Goal: Check status

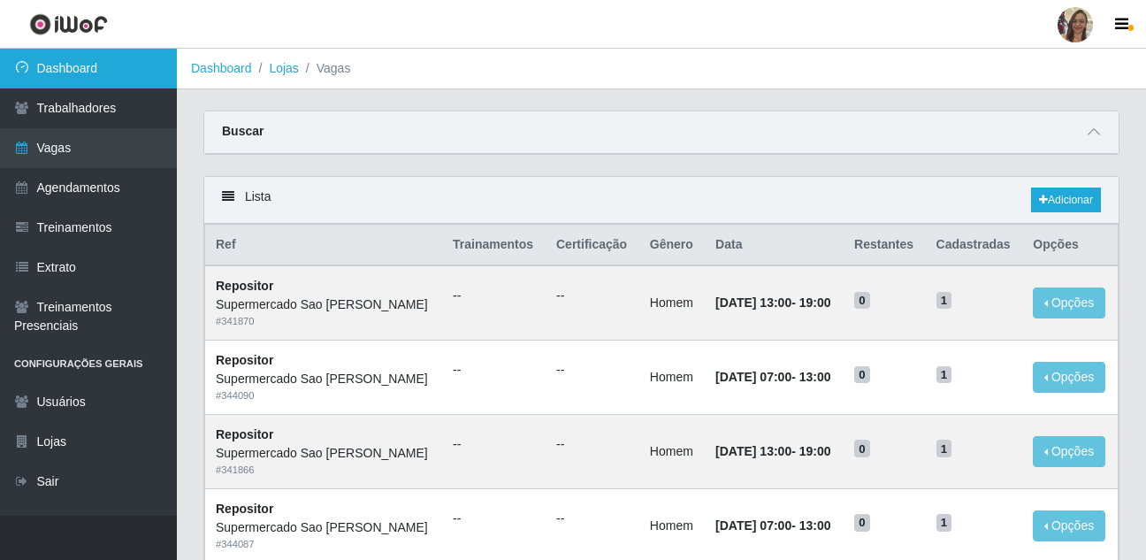
click at [100, 72] on link "Dashboard" at bounding box center [88, 69] width 177 height 40
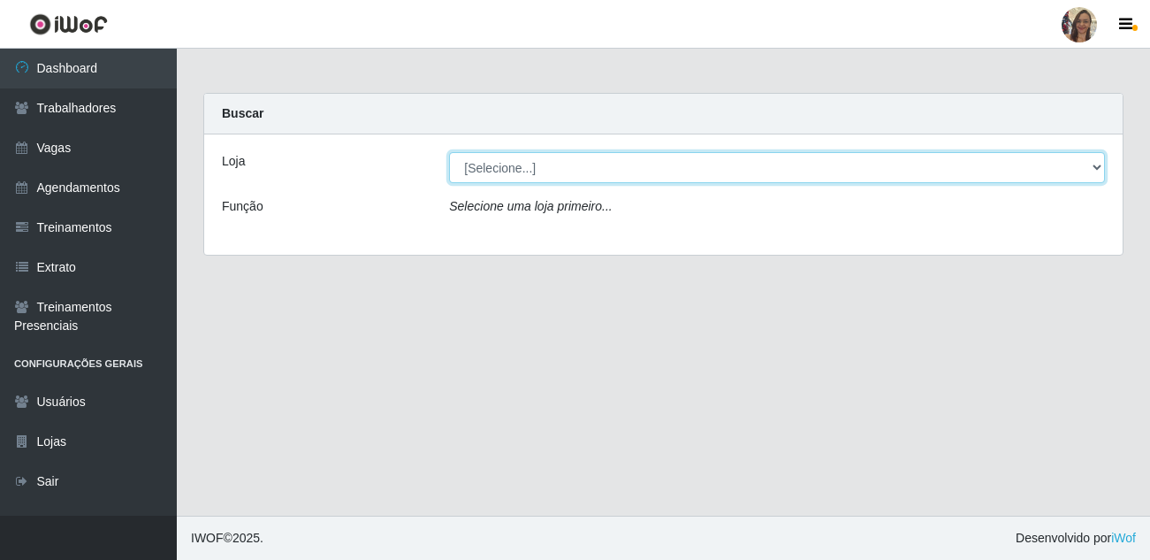
click at [856, 173] on select "[Selecione...] Supermercado Sao Francisco - Amarante" at bounding box center [777, 167] width 656 height 31
select select "383"
click at [449, 152] on select "[Selecione...] Supermercado Sao Francisco - Amarante" at bounding box center [777, 167] width 656 height 31
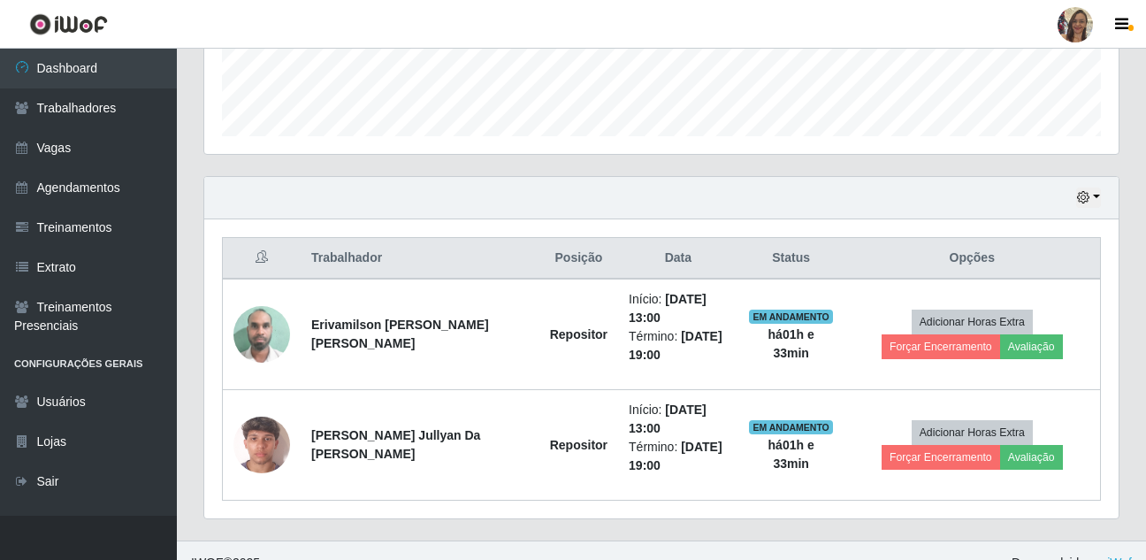
scroll to position [521, 0]
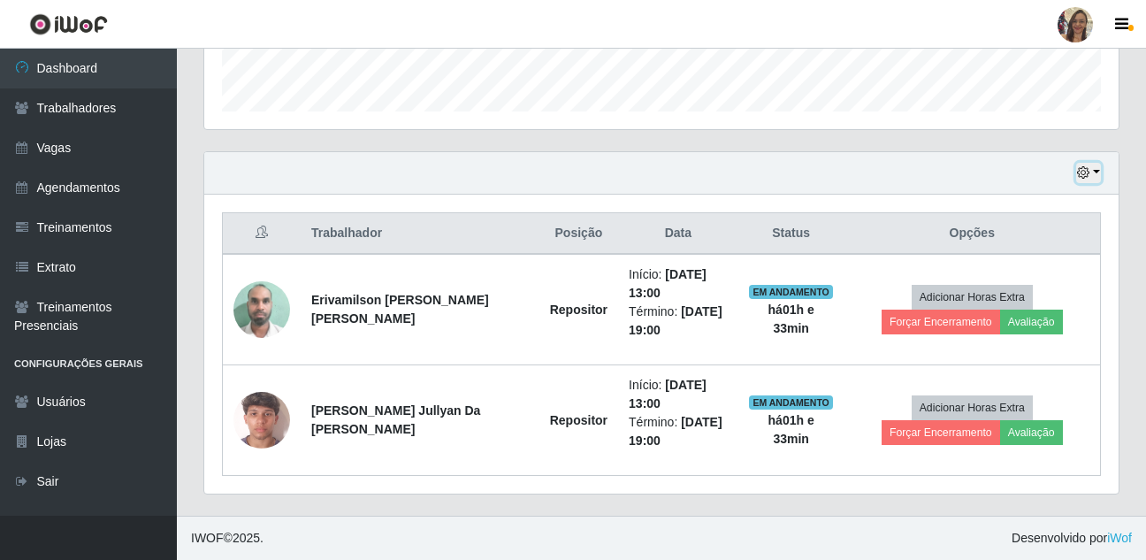
click at [1099, 177] on button "button" at bounding box center [1088, 173] width 25 height 20
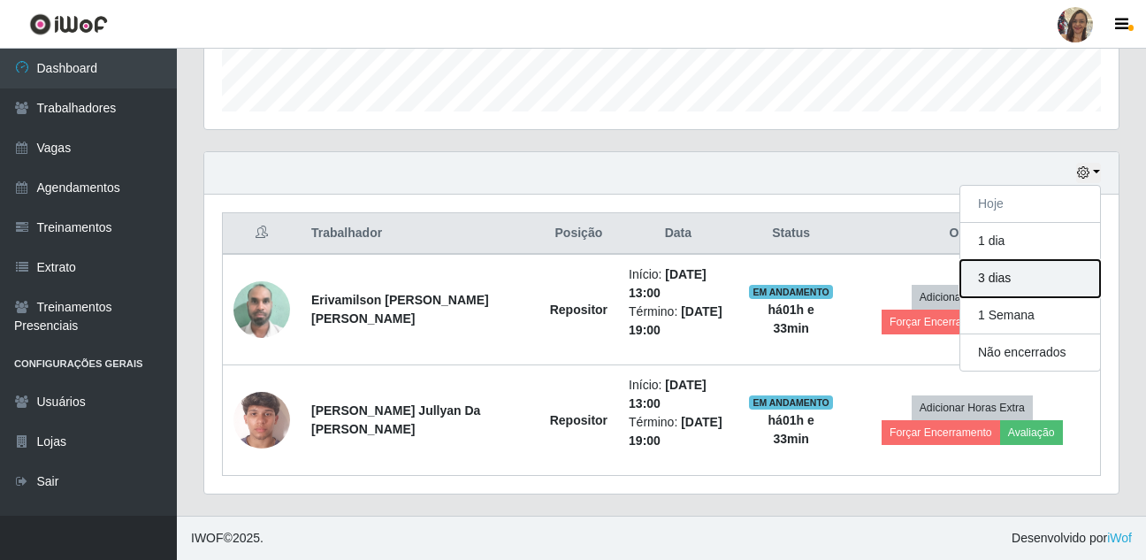
click at [1019, 288] on button "3 dias" at bounding box center [1030, 278] width 140 height 37
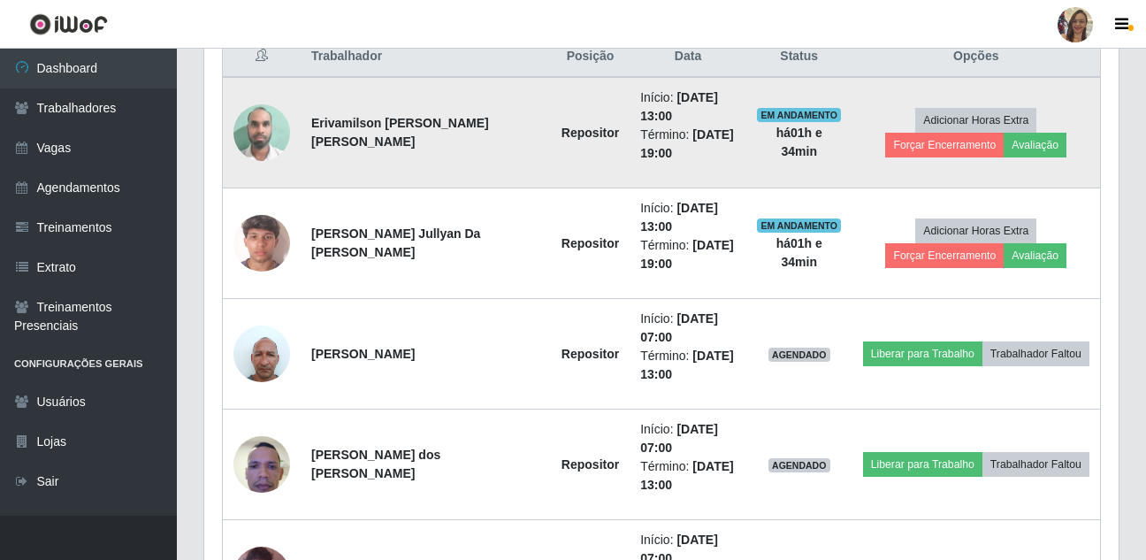
scroll to position [786, 0]
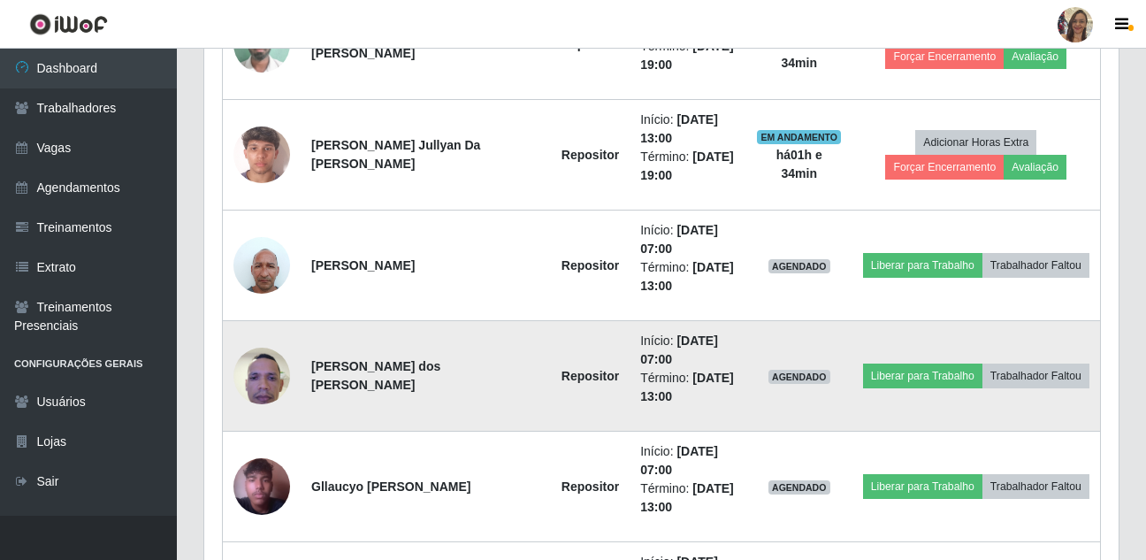
click at [263, 372] on img at bounding box center [261, 375] width 57 height 75
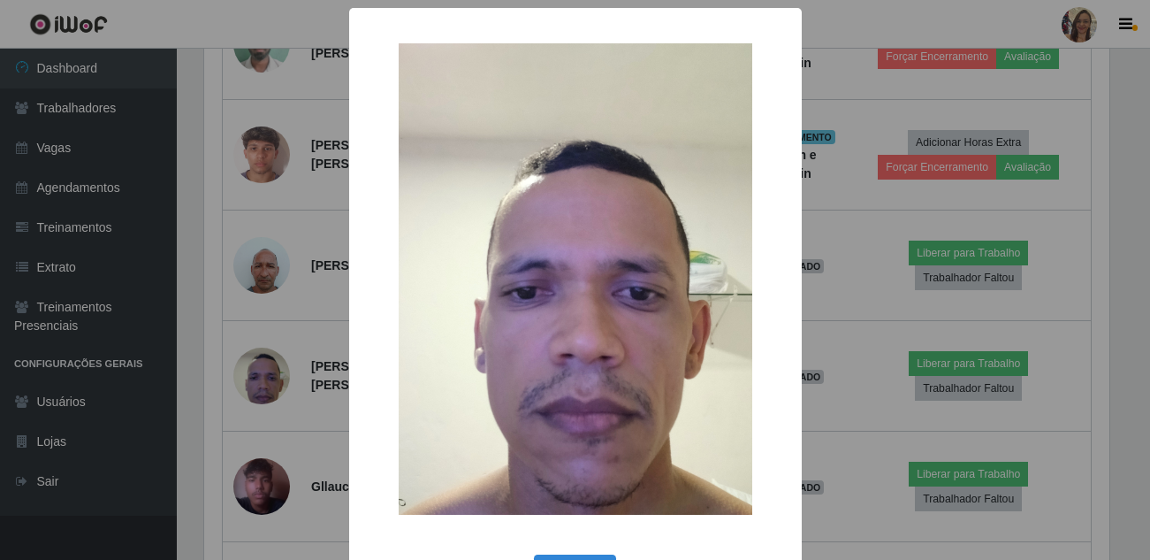
click at [310, 351] on div "× OK Cancel" at bounding box center [575, 280] width 1150 height 560
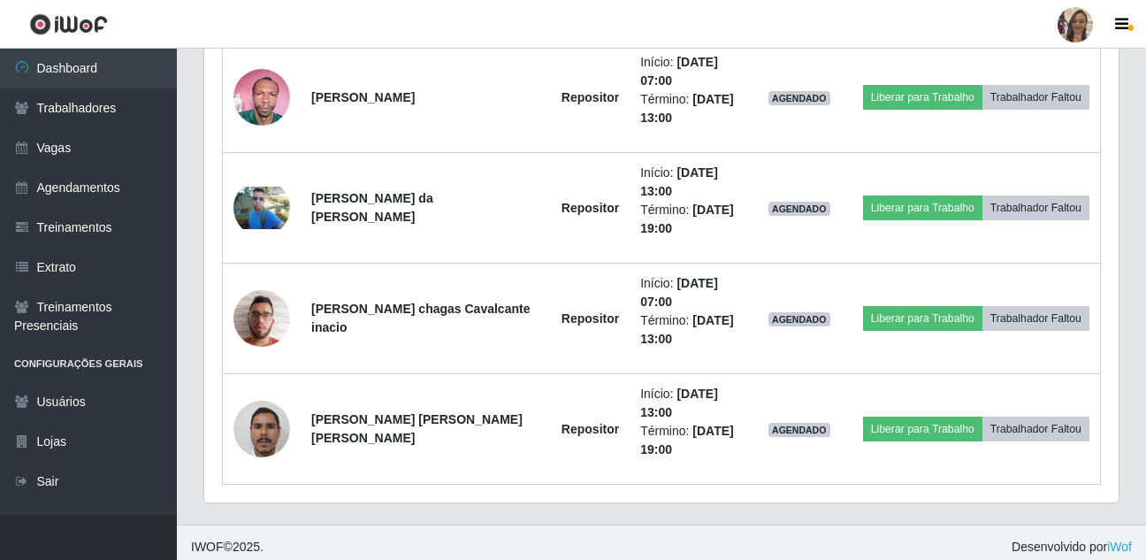
scroll to position [1294, 0]
